Goal: Book appointment/travel/reservation

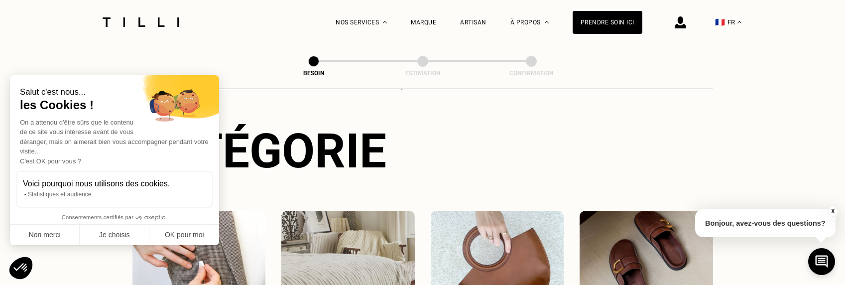
scroll to position [149, 0]
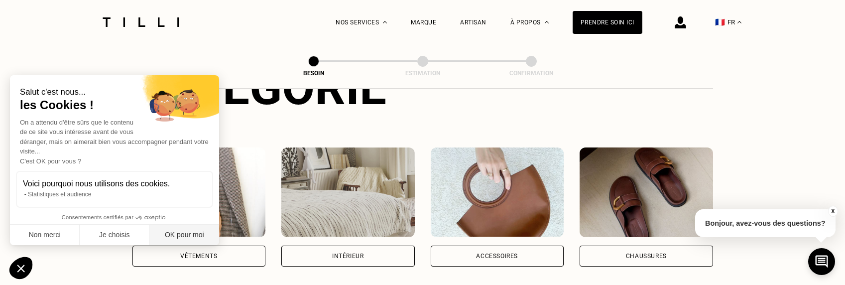
click at [182, 234] on button "OK pour moi" at bounding box center [184, 235] width 70 height 21
checkbox input "true"
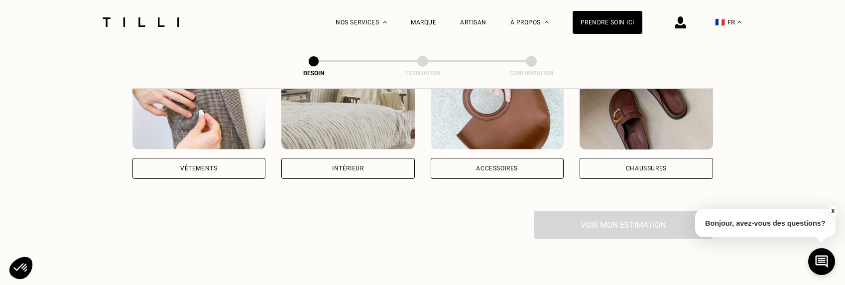
scroll to position [149, 0]
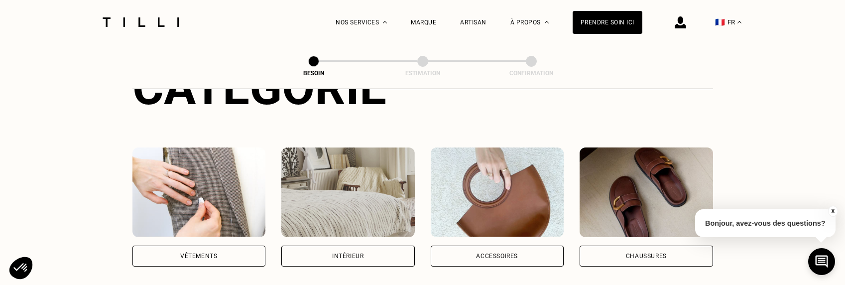
click at [193, 175] on img at bounding box center [198, 192] width 133 height 90
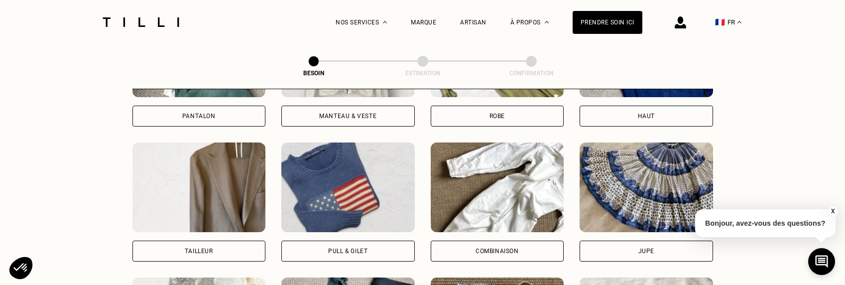
scroll to position [475, 0]
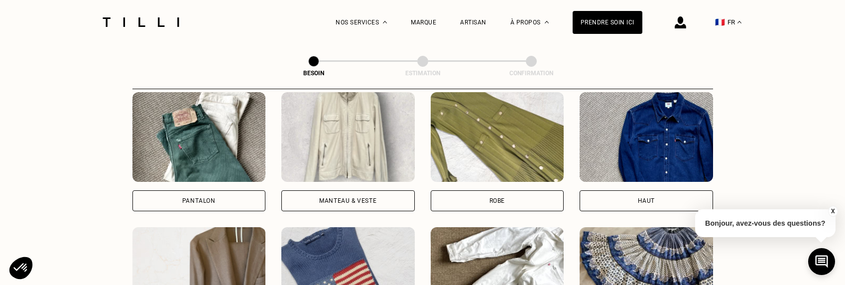
click at [660, 111] on img at bounding box center [646, 137] width 133 height 90
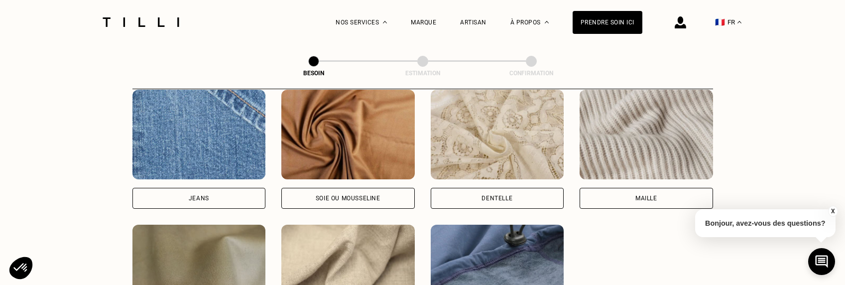
scroll to position [1216, 0]
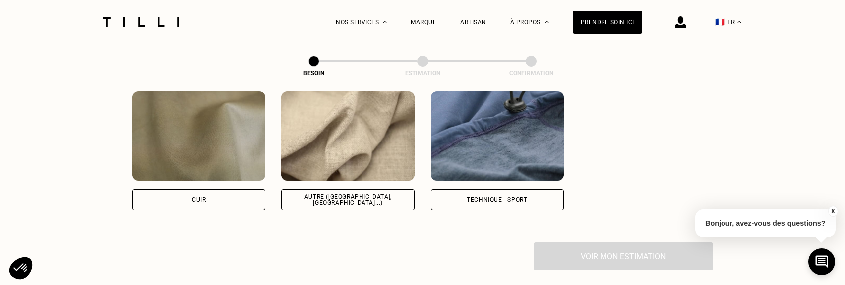
click at [335, 126] on img at bounding box center [347, 136] width 133 height 90
select select "FR"
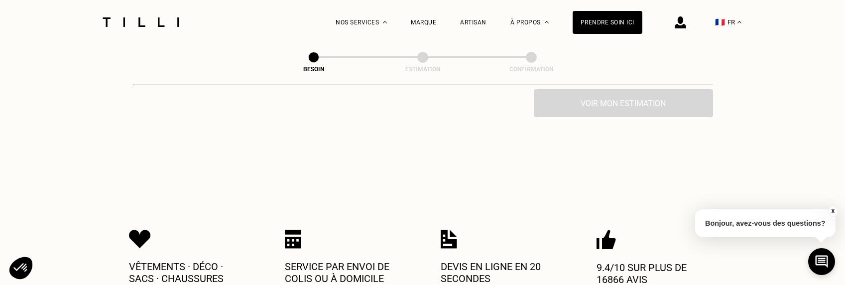
scroll to position [1661, 0]
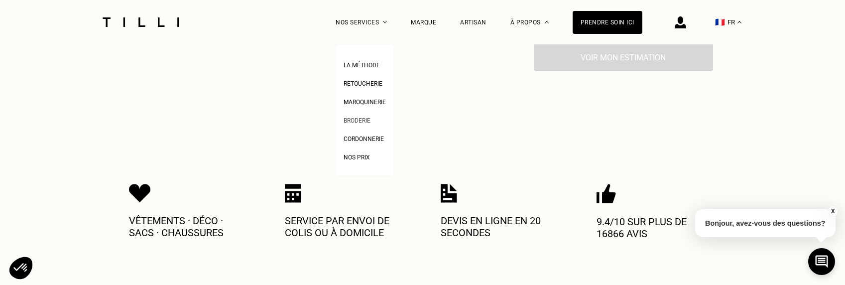
click at [365, 119] on span "Broderie" at bounding box center [357, 120] width 27 height 7
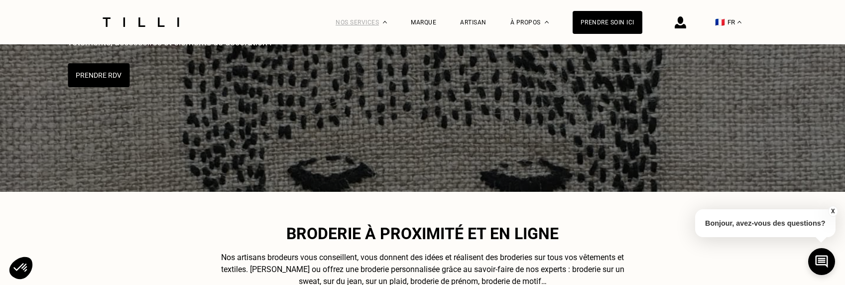
scroll to position [199, 0]
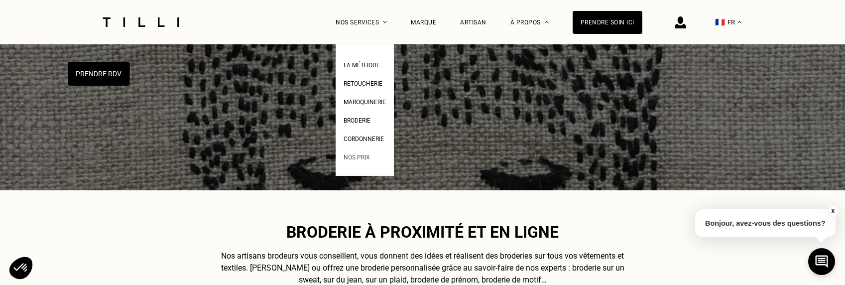
click at [357, 155] on span "Nos prix" at bounding box center [357, 157] width 26 height 7
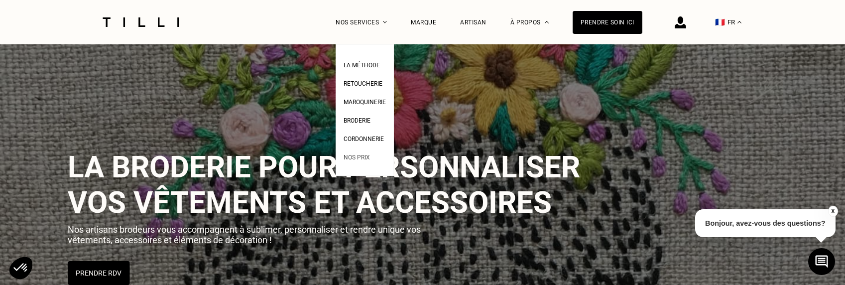
select select "FR"
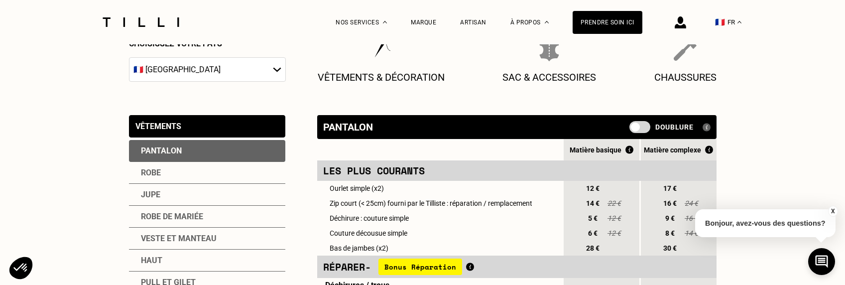
scroll to position [199, 0]
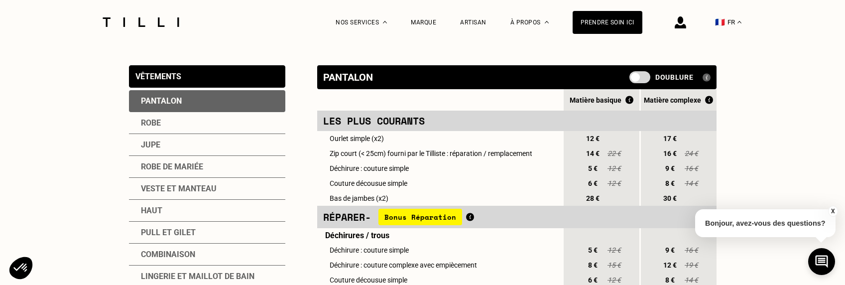
click at [157, 211] on div "Haut" at bounding box center [207, 211] width 156 height 22
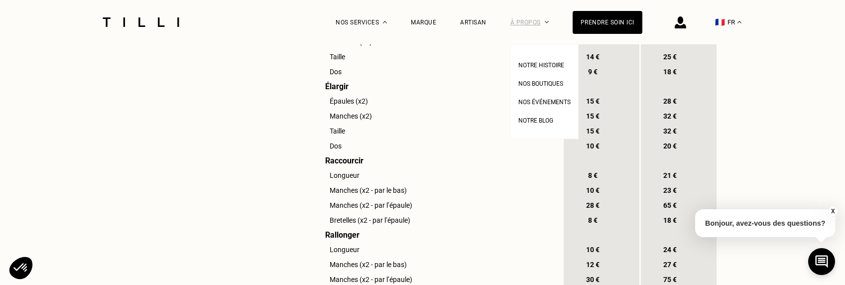
scroll to position [747, 0]
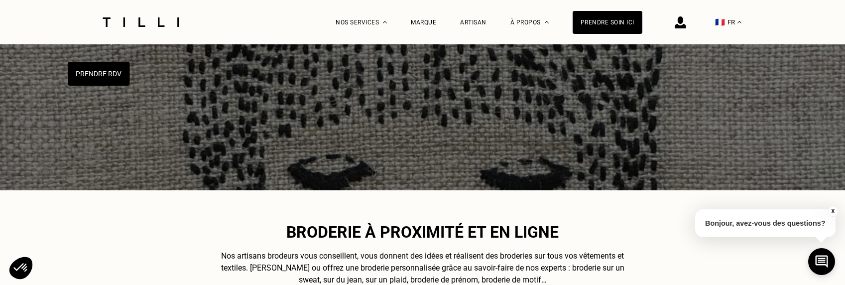
scroll to position [724, 0]
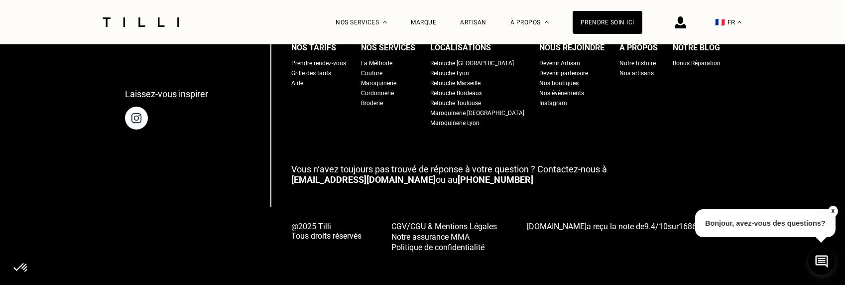
scroll to position [100, 0]
